Goal: Contribute content: Contribute content

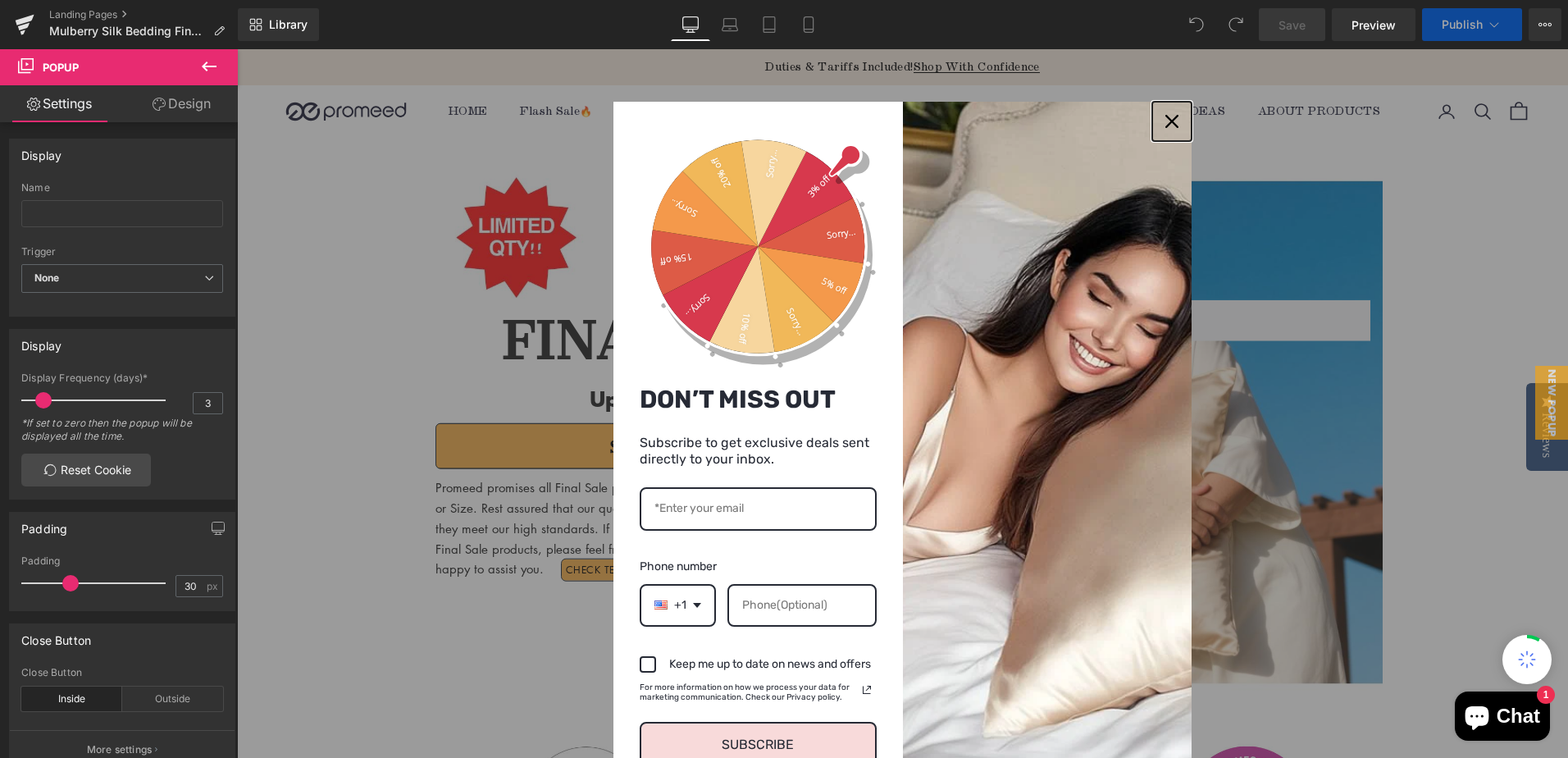
drag, startPoint x: 237, startPoint y: 49, endPoint x: 899, endPoint y: 488, distance: 794.3
click at [1165, 119] on icon "close icon" at bounding box center [1171, 121] width 13 height 13
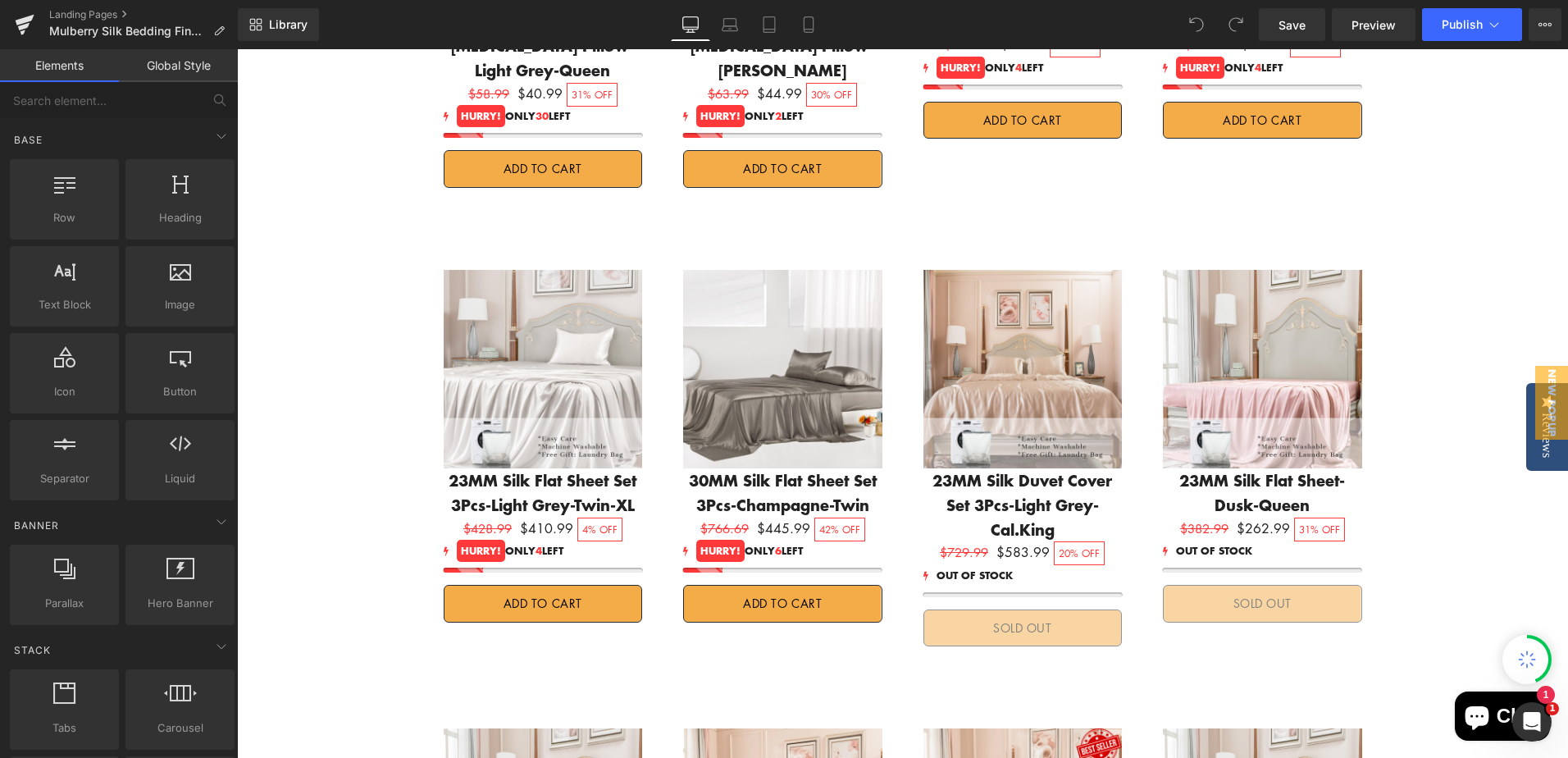
scroll to position [2215, 0]
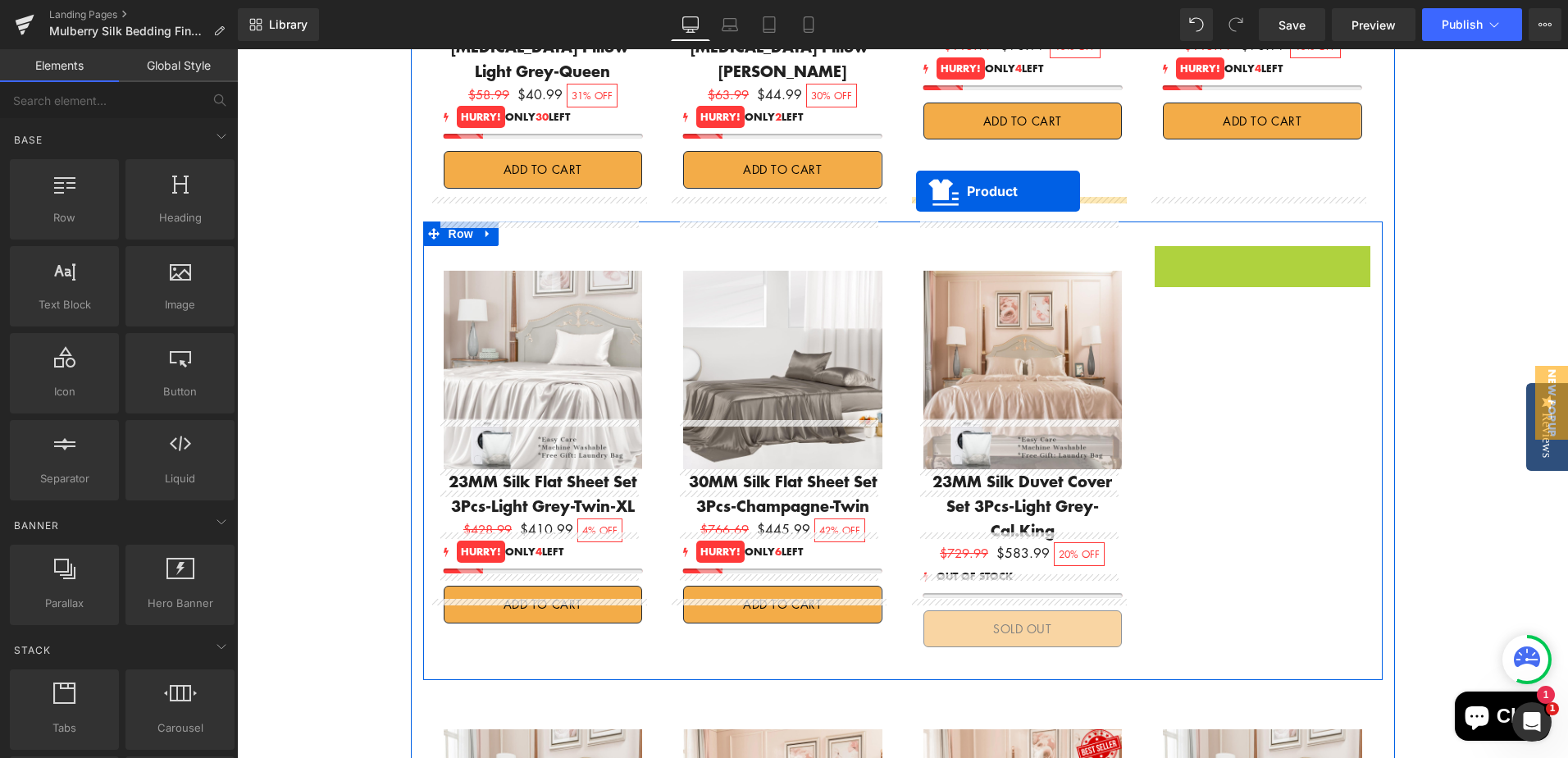
drag, startPoint x: 1223, startPoint y: 206, endPoint x: 916, endPoint y: 191, distance: 307.4
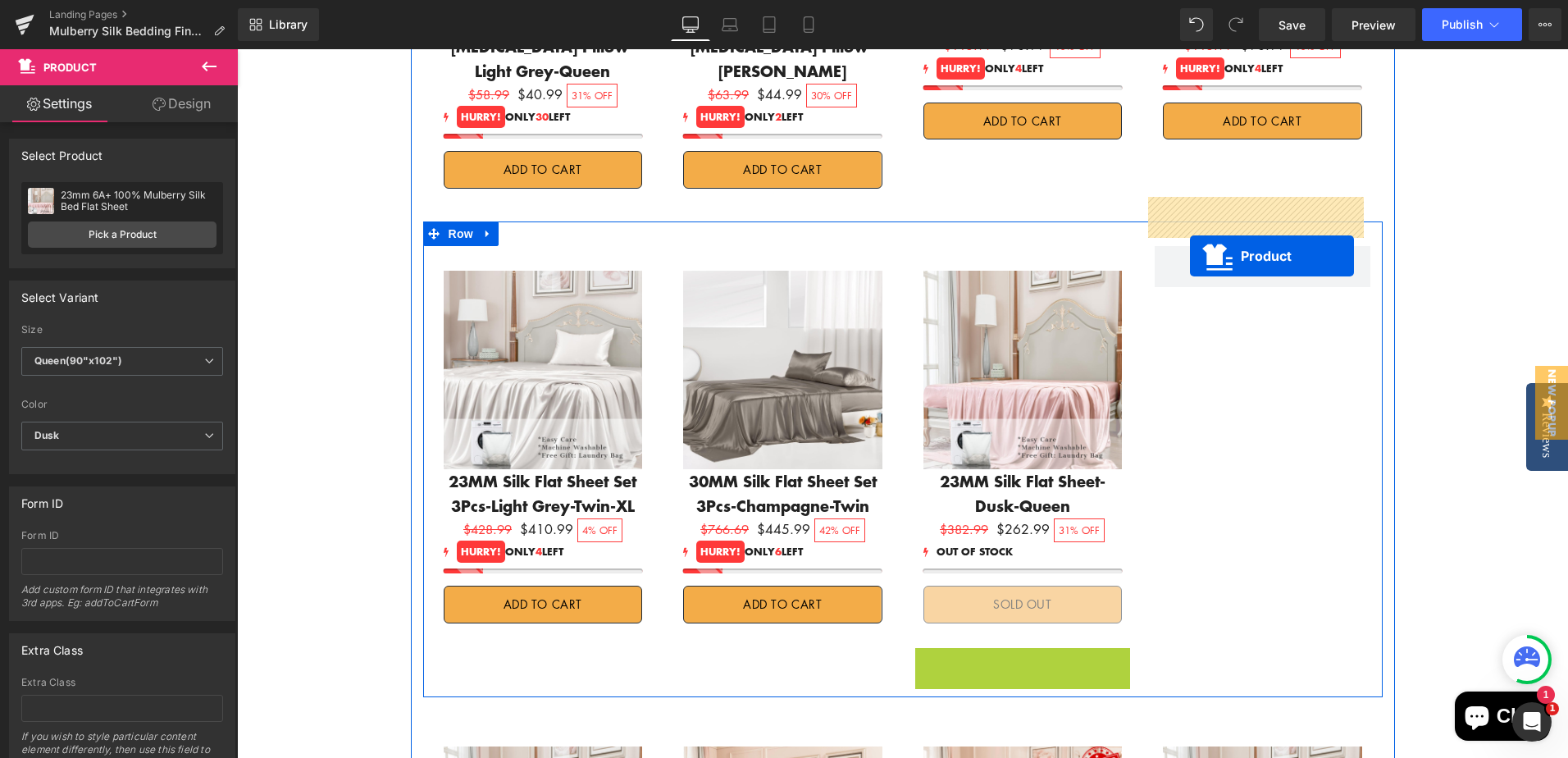
drag, startPoint x: 979, startPoint y: 613, endPoint x: 1190, endPoint y: 256, distance: 414.7
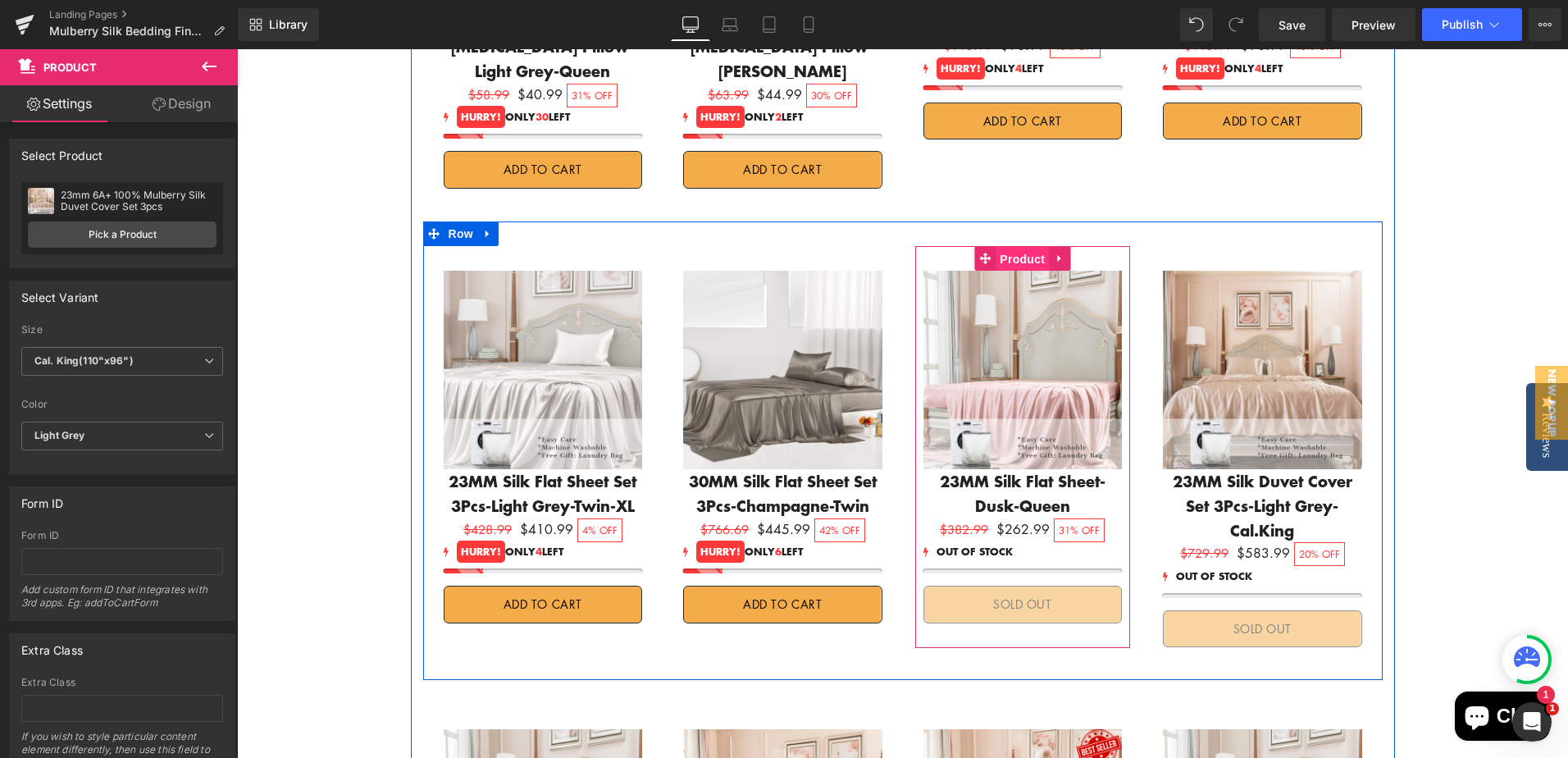
click at [1020, 247] on span "Product" at bounding box center [1022, 259] width 54 height 24
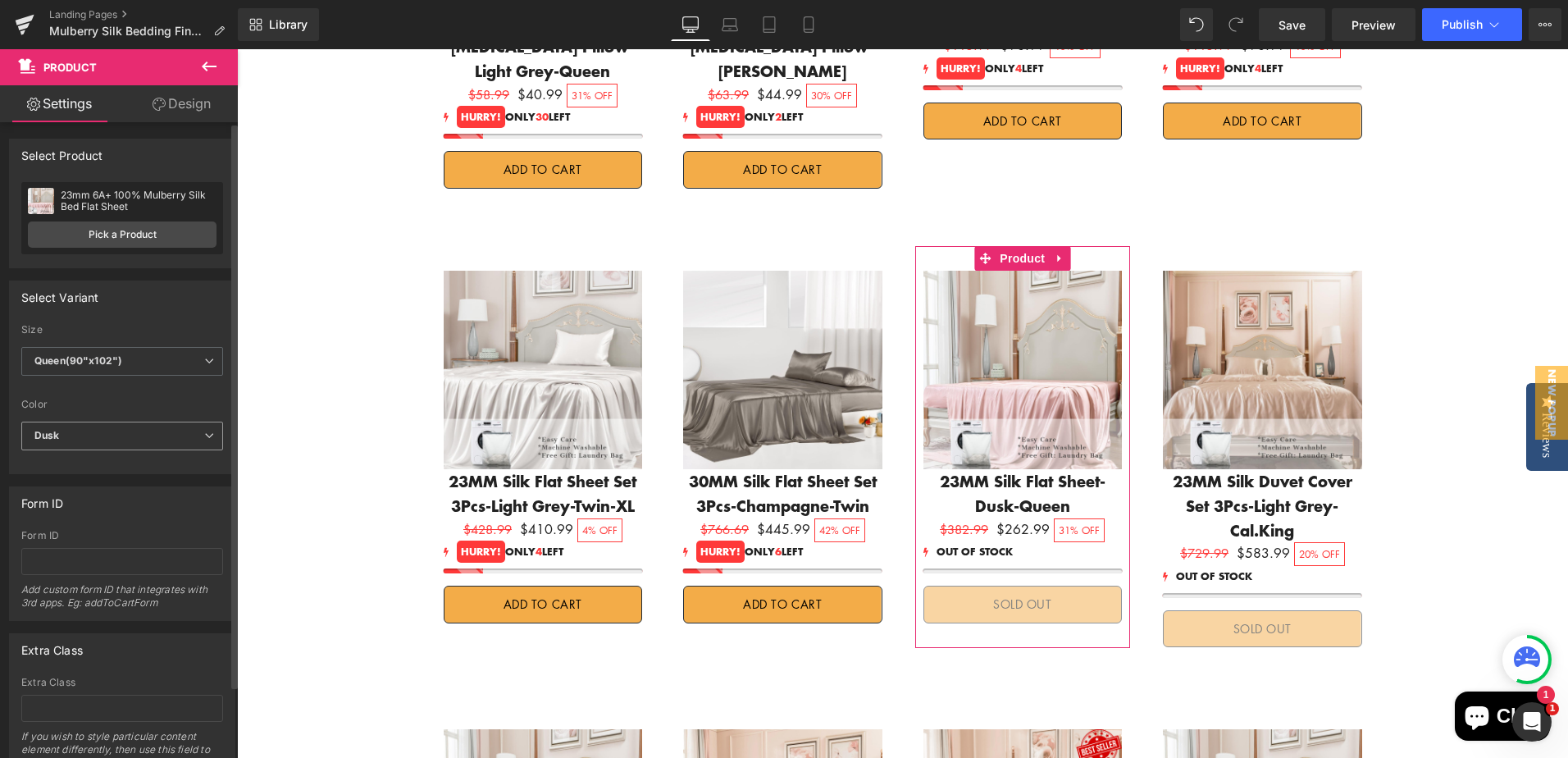
click at [93, 434] on span "Dusk" at bounding box center [122, 435] width 202 height 29
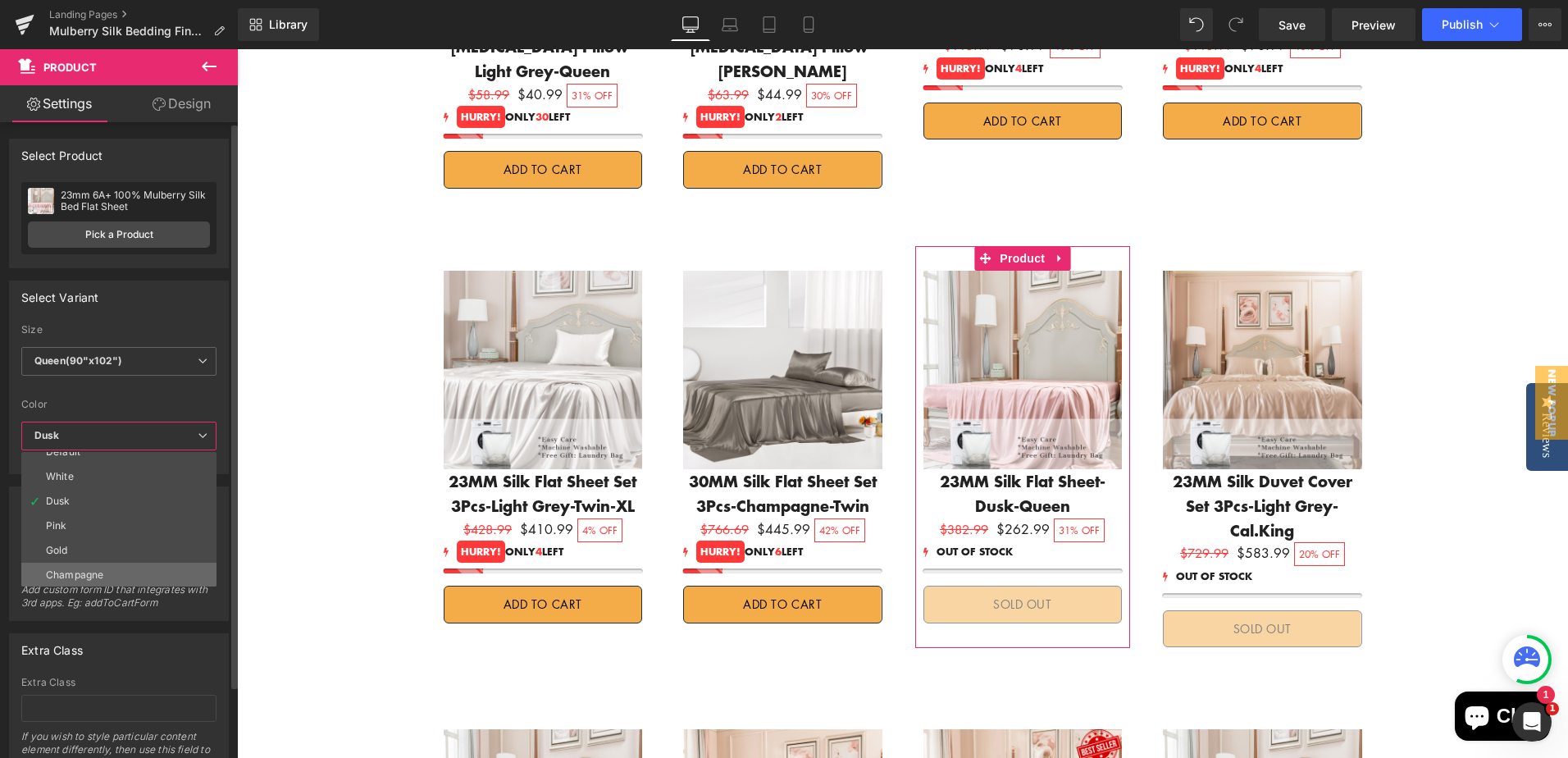
scroll to position [0, 0]
click at [76, 492] on li "White" at bounding box center [123, 489] width 202 height 24
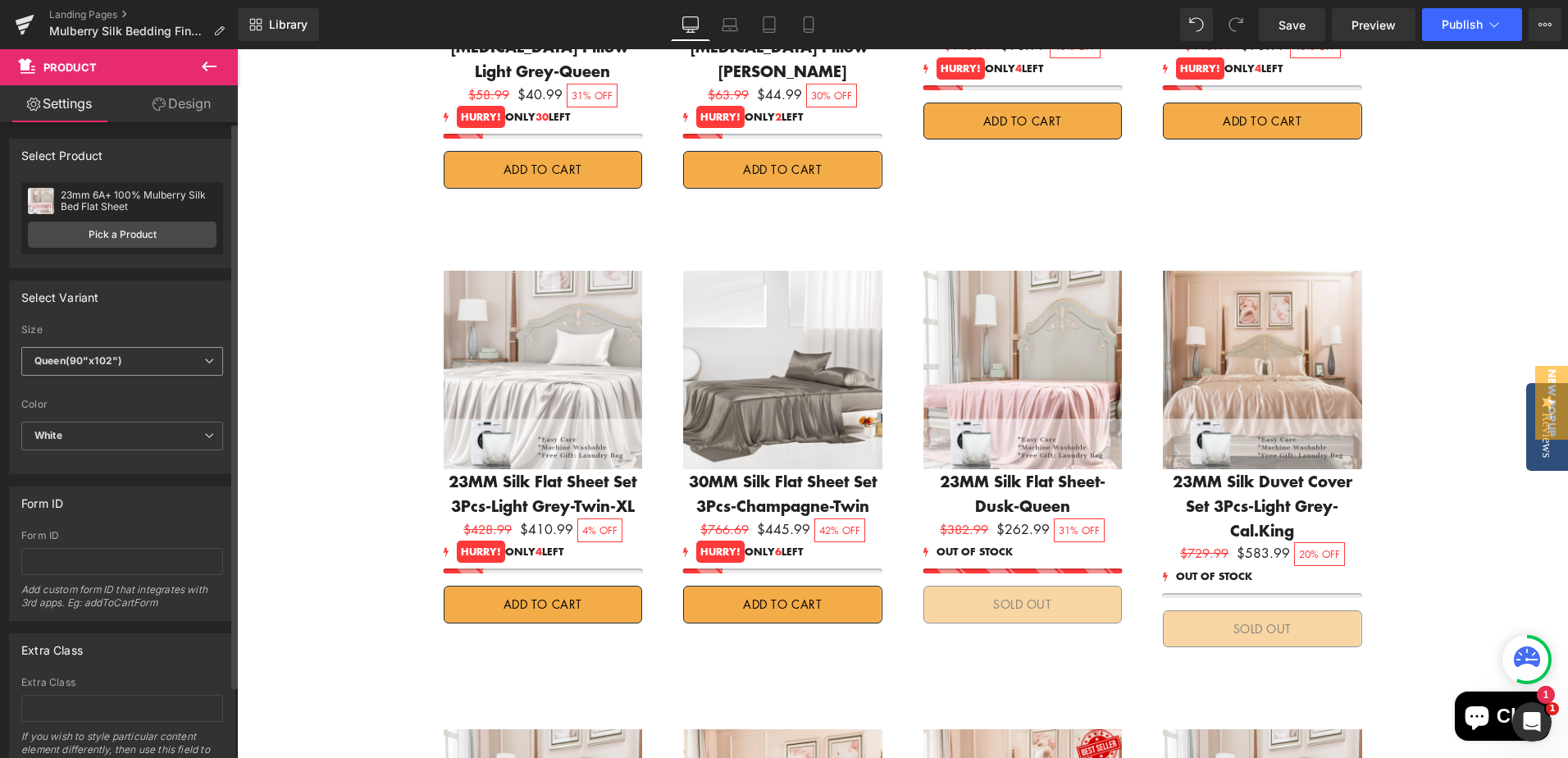
click at [119, 363] on b "Queen(90"x102")" at bounding box center [78, 361] width 87 height 12
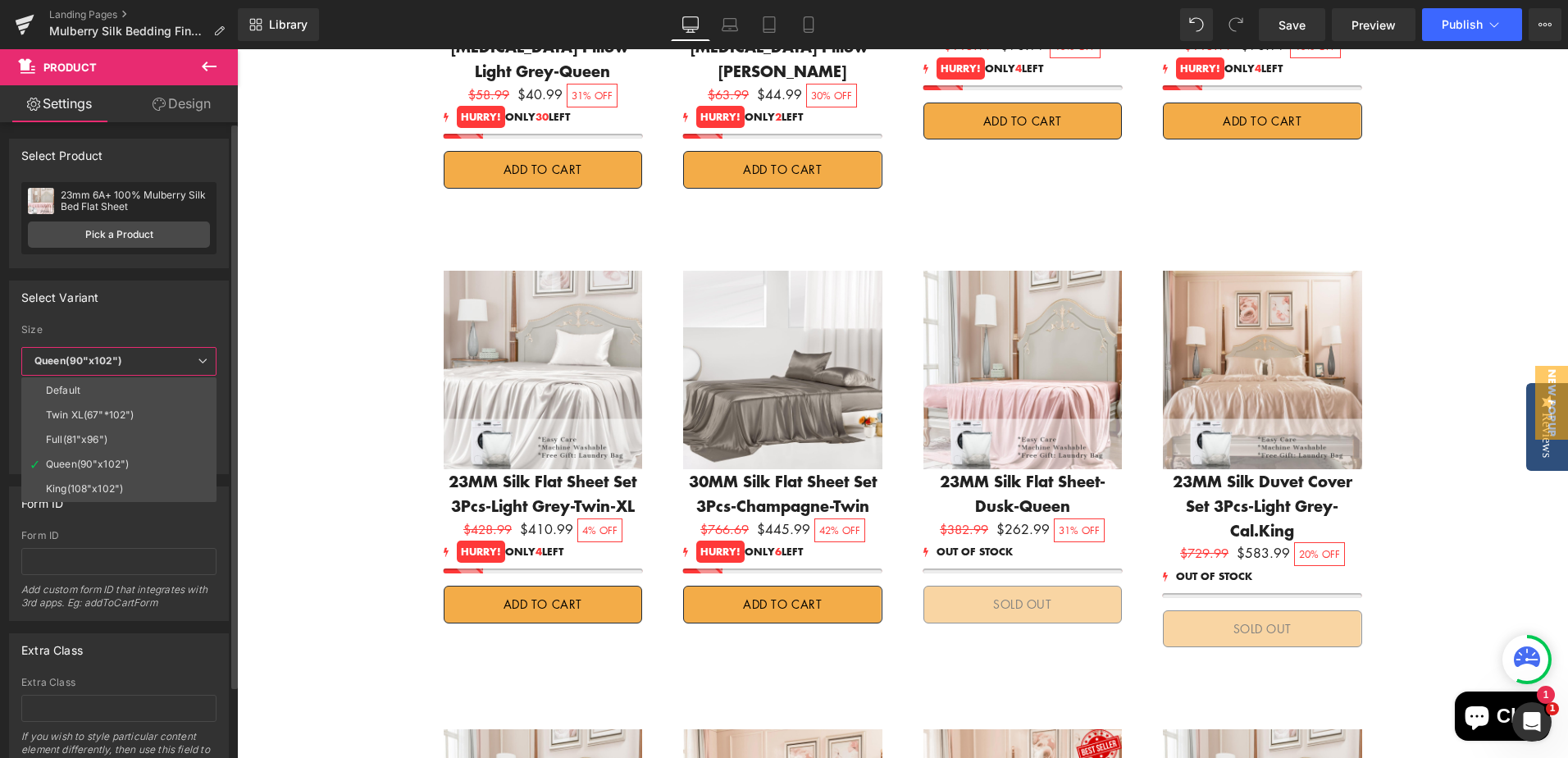
click at [116, 493] on div "King(108"x102")" at bounding box center [84, 488] width 77 height 11
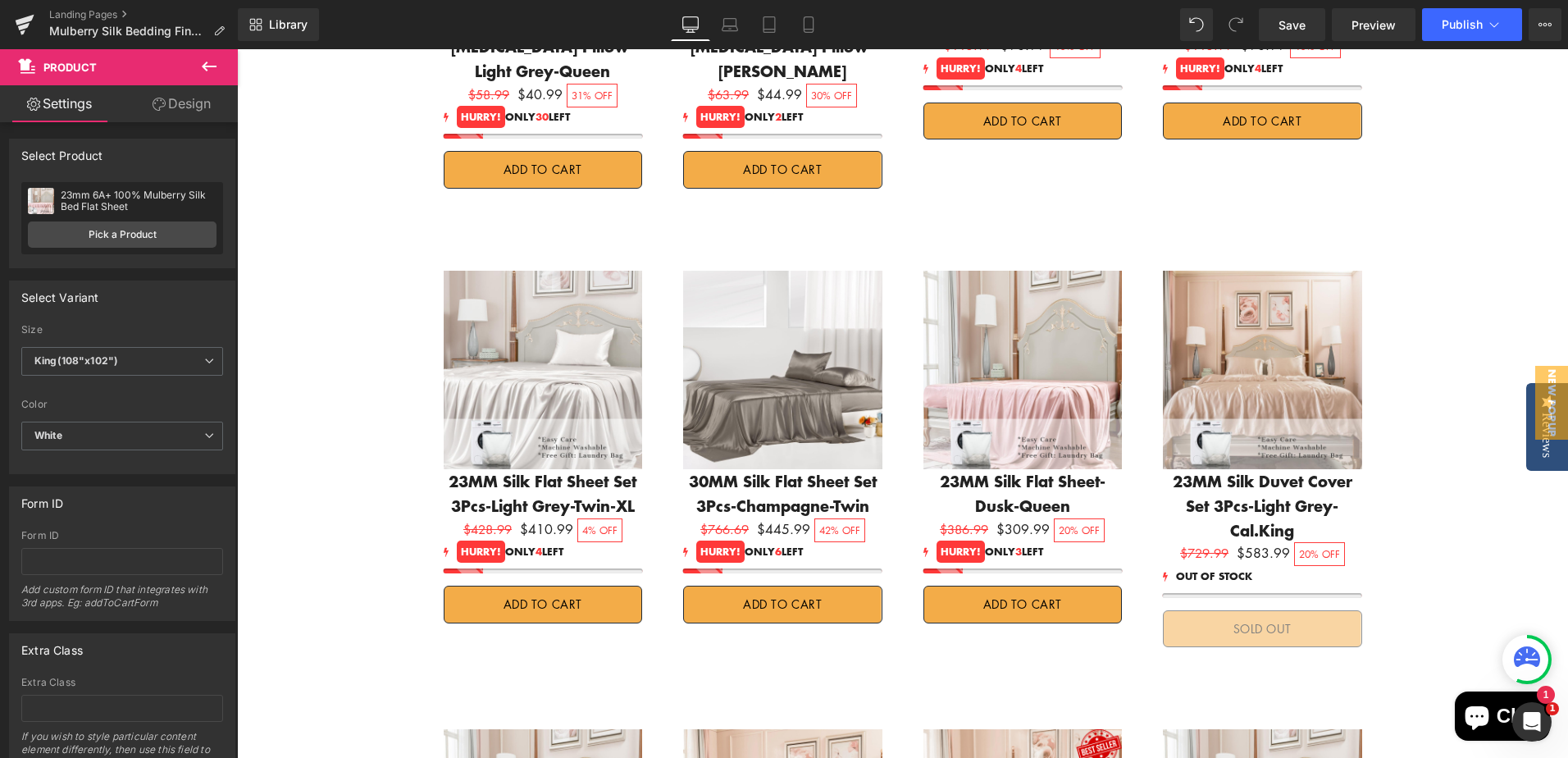
click at [1045, 469] on div "23MM Silk Flat Sheet-Dusk-Queen Text Block" at bounding box center [1023, 493] width 199 height 48
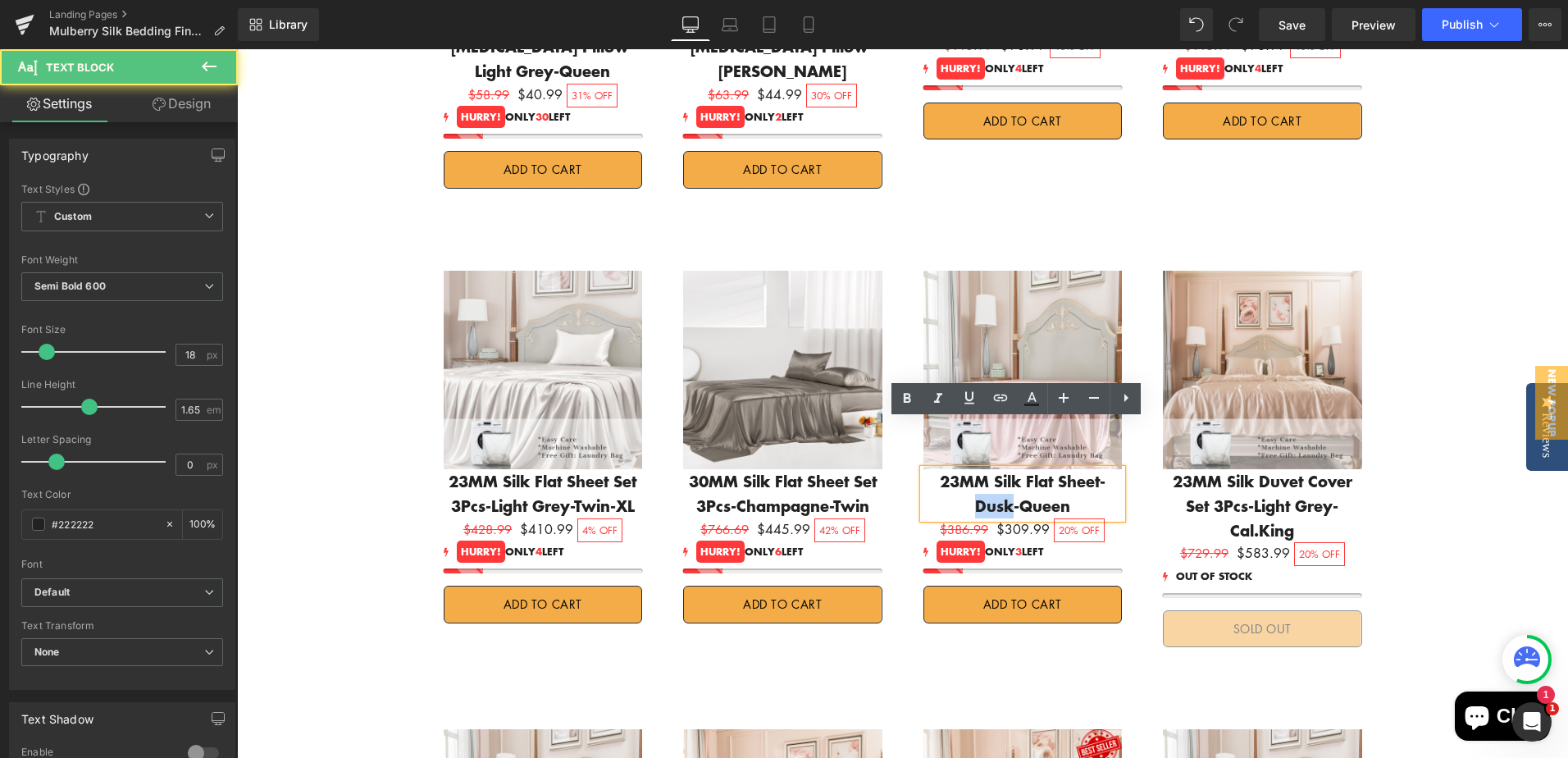
drag, startPoint x: 1072, startPoint y: 434, endPoint x: 1104, endPoint y: 434, distance: 32.0
click at [1104, 469] on p "23MM Silk Flat Sheet-Dusk-Queen" at bounding box center [1023, 493] width 199 height 48
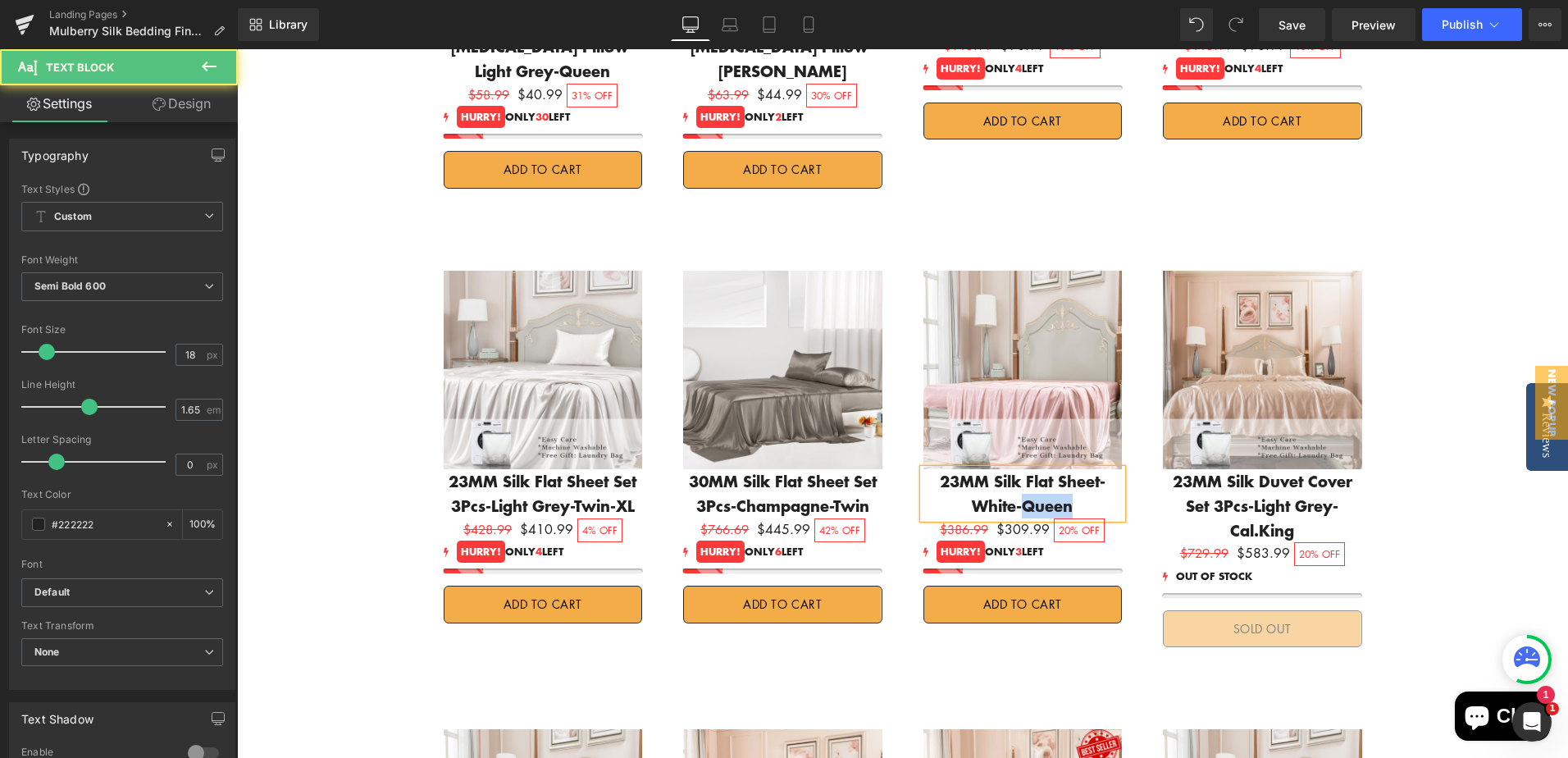
drag, startPoint x: 996, startPoint y: 459, endPoint x: 1086, endPoint y: 435, distance: 93.1
click at [1066, 469] on p "23MM Silk Flat Sheet-White-Queen" at bounding box center [1023, 493] width 199 height 48
click at [1411, 412] on div "FINAL SALE Heading Upto 40% Off Text Block Shop Now Button Promeed promises all…" at bounding box center [902, 518] width 1331 height 5193
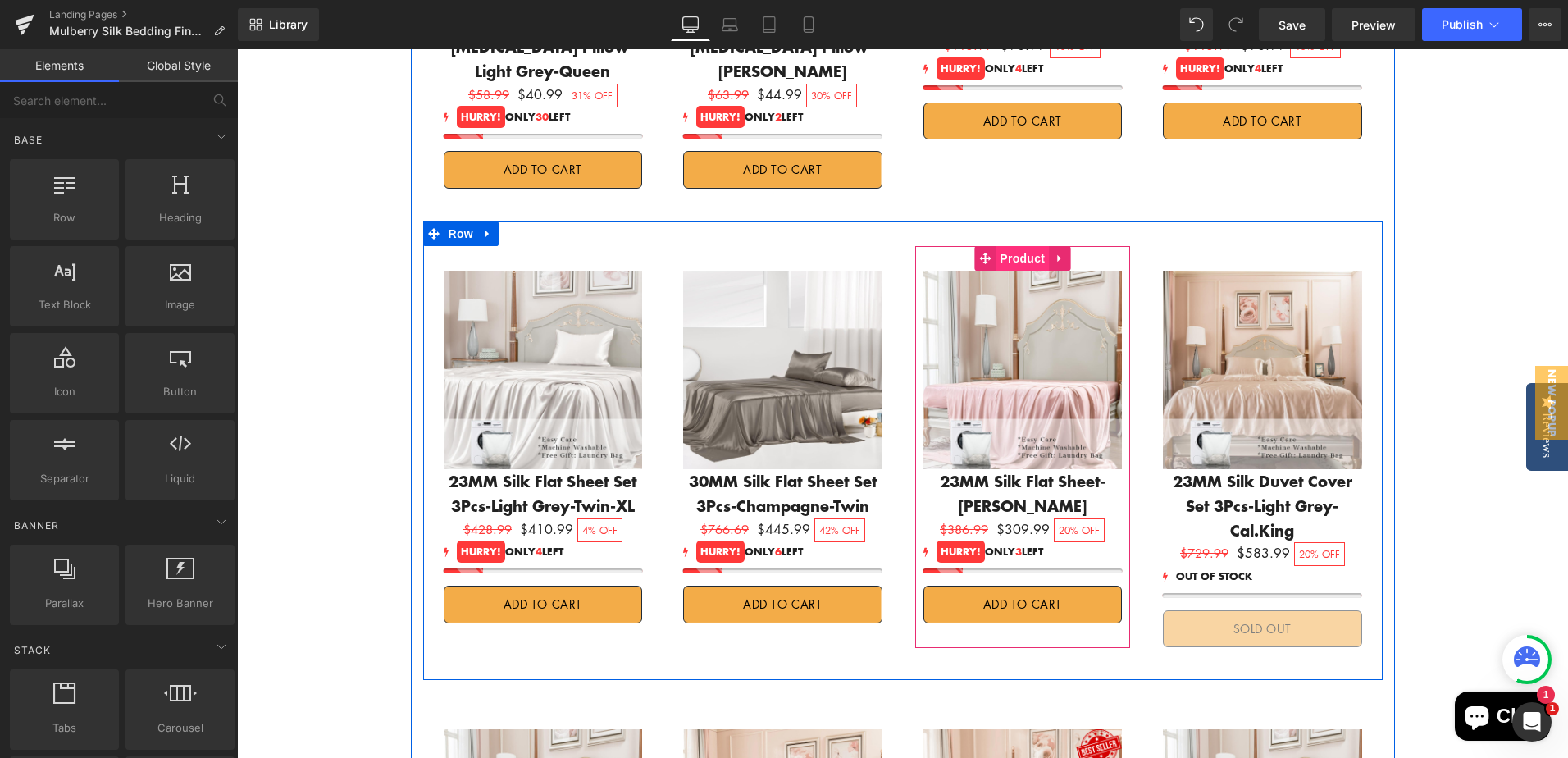
click at [1011, 246] on span "Product" at bounding box center [1022, 258] width 54 height 24
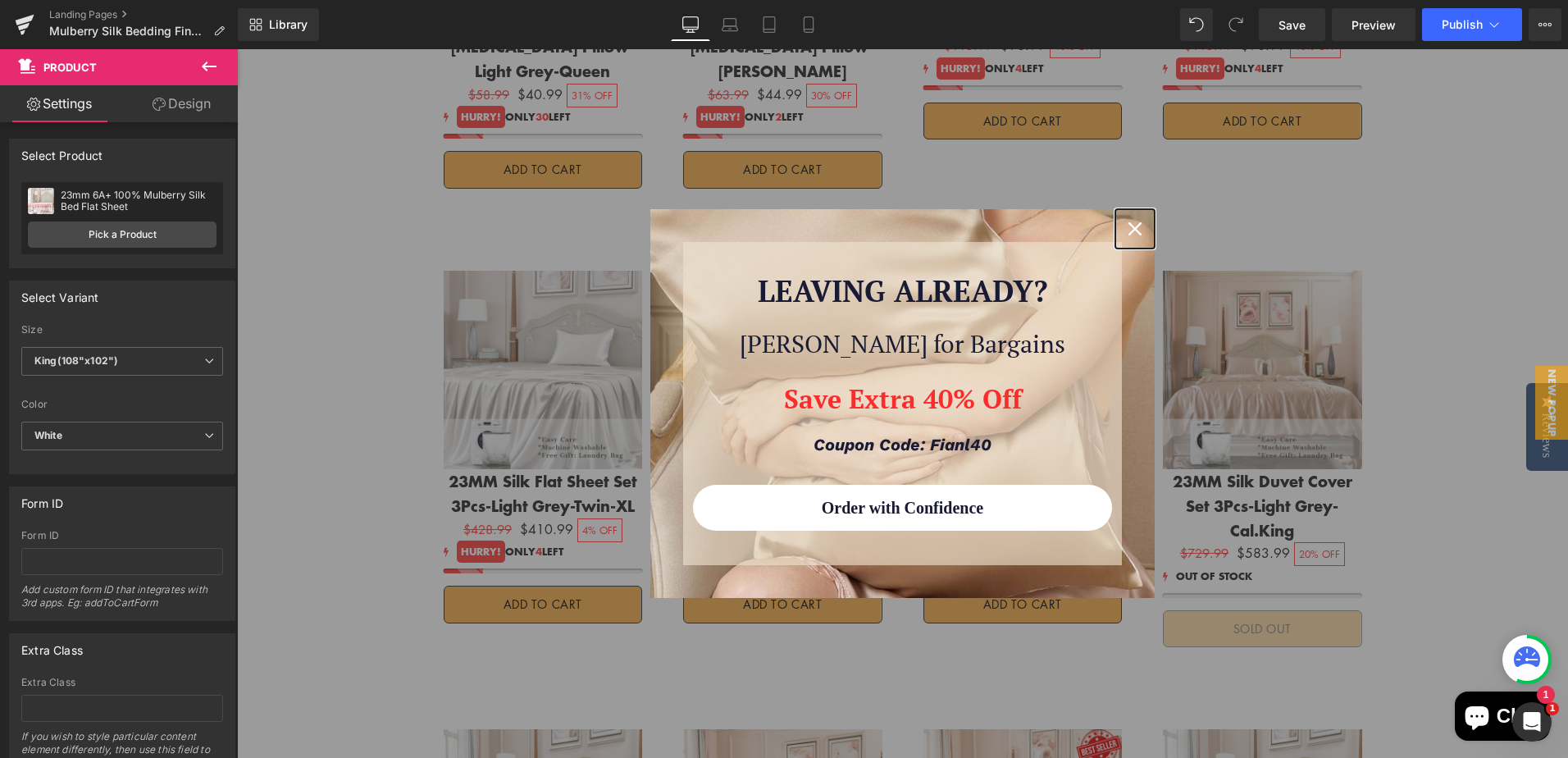
click at [1133, 228] on icon "close icon" at bounding box center [1135, 228] width 13 height 13
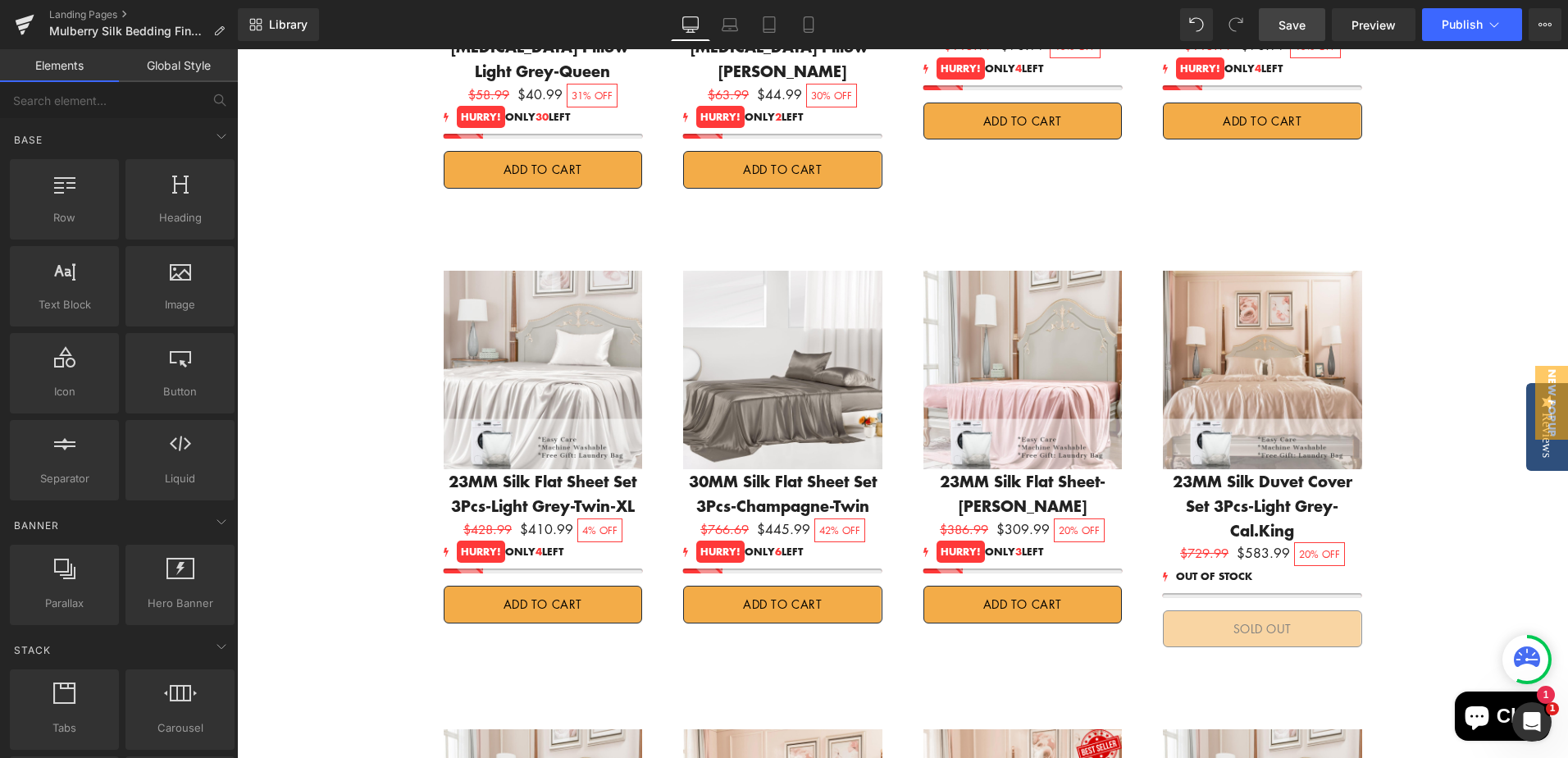
drag, startPoint x: 1293, startPoint y: 19, endPoint x: 1328, endPoint y: 130, distance: 116.4
click at [1293, 19] on span "Save" at bounding box center [1291, 25] width 27 height 17
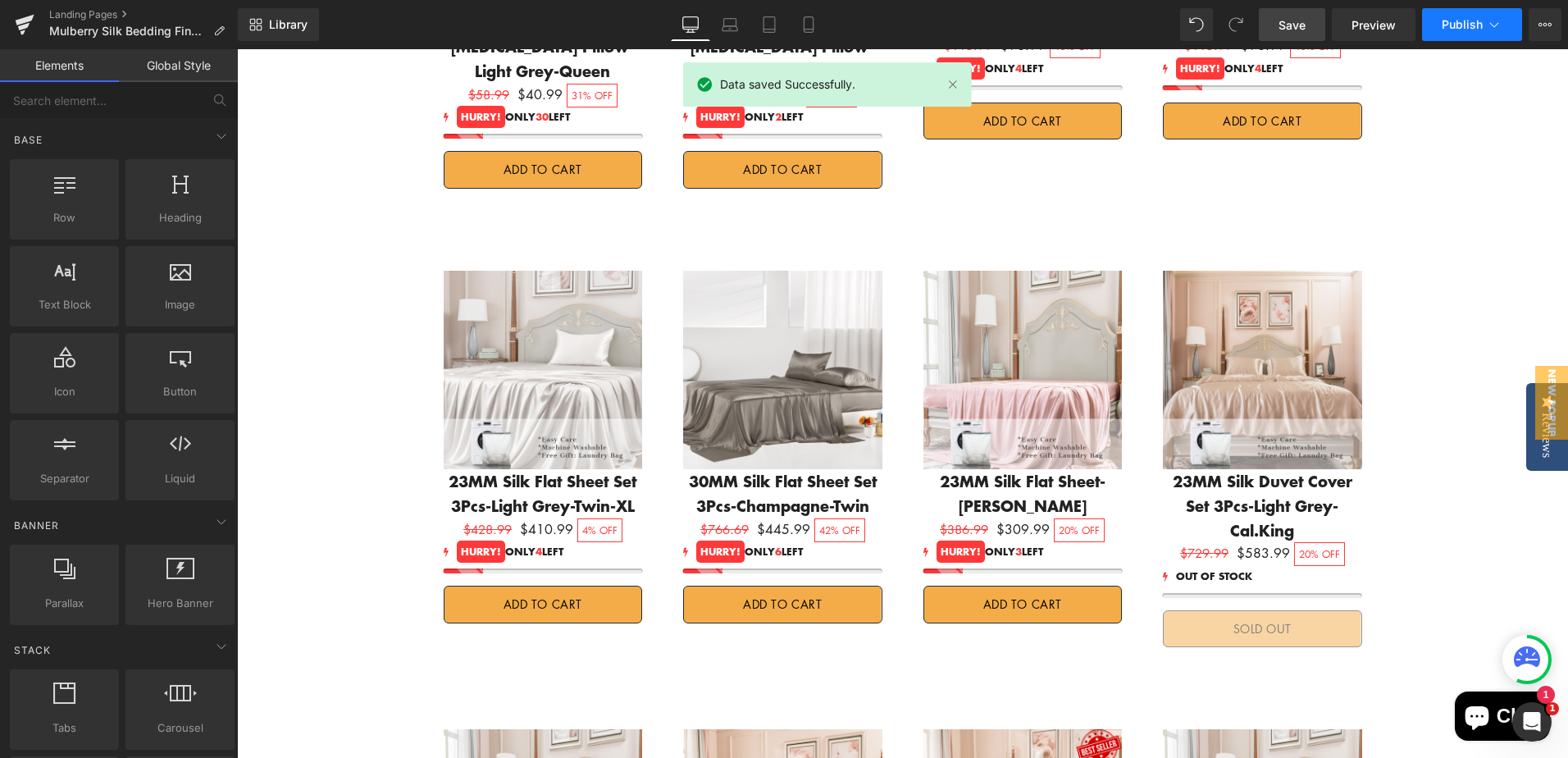
click at [1456, 26] on span "Publish" at bounding box center [1462, 24] width 41 height 13
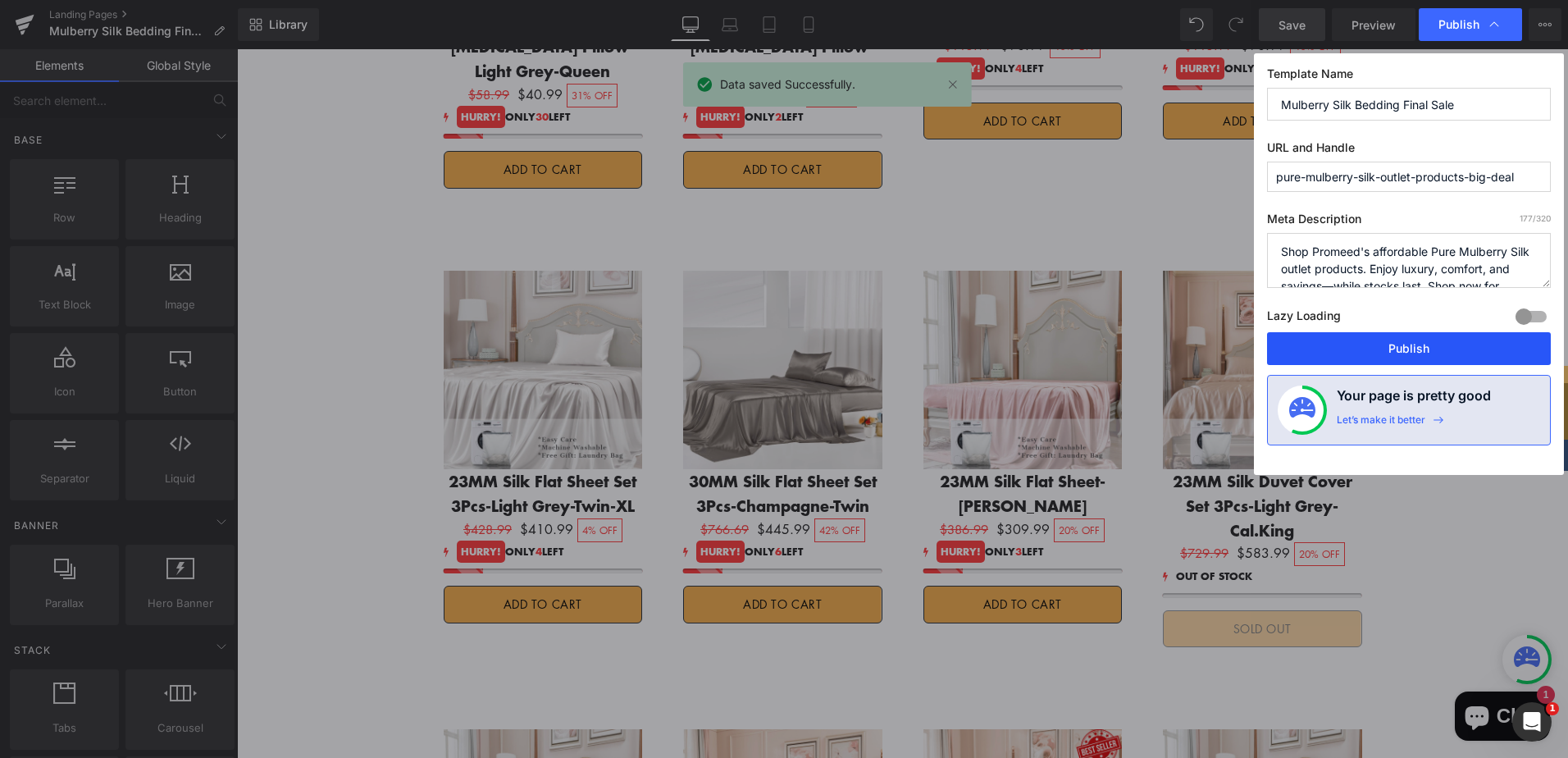
click at [1452, 350] on button "Publish" at bounding box center [1409, 349] width 284 height 33
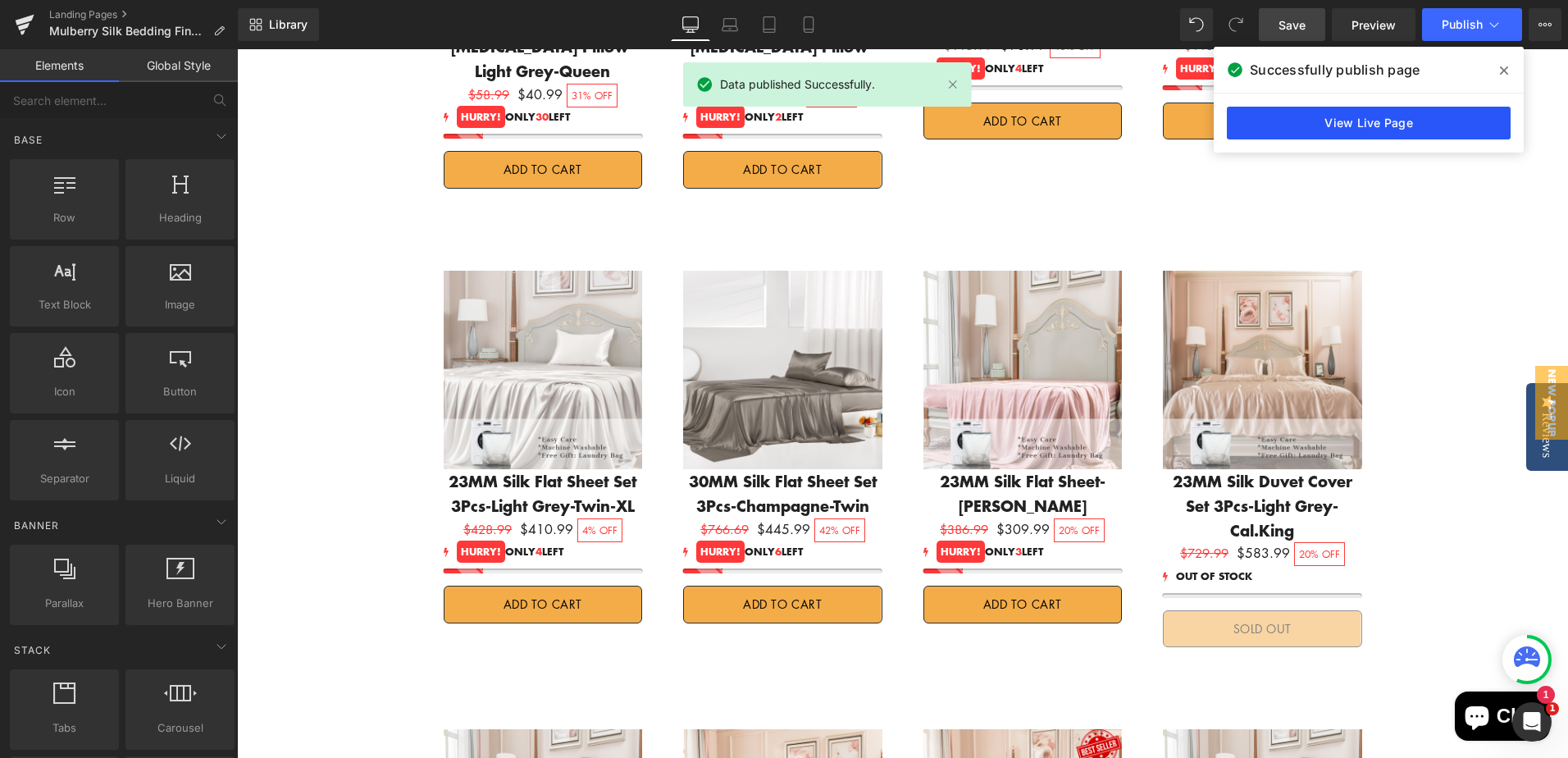
click at [1424, 128] on link "View Live Page" at bounding box center [1368, 123] width 284 height 33
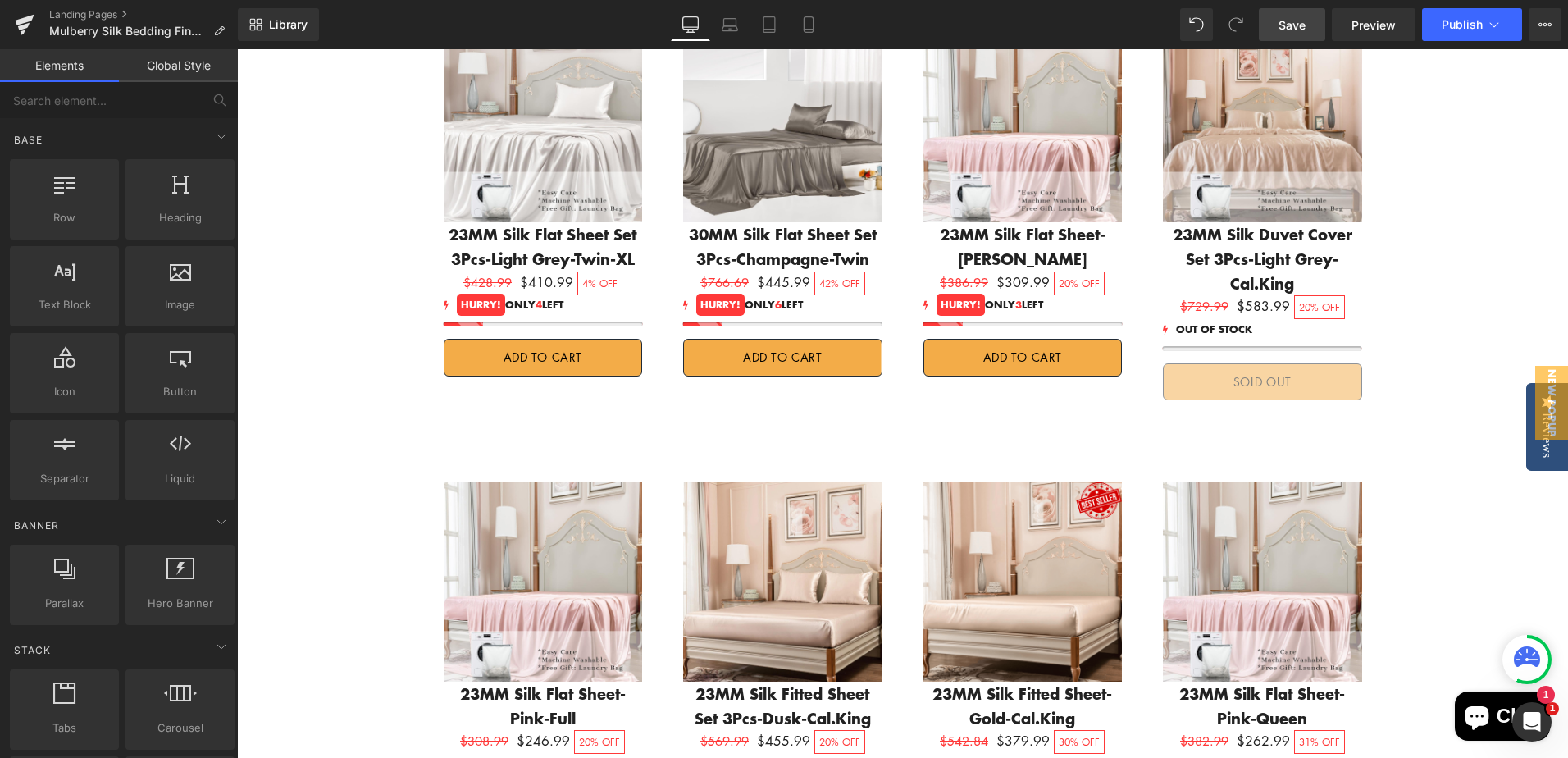
scroll to position [2462, 0]
